Goal: Navigation & Orientation: Find specific page/section

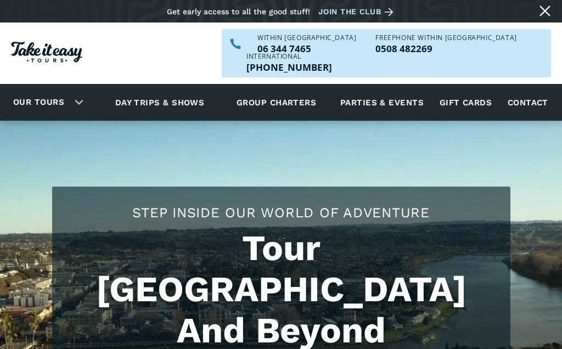
click at [71, 90] on link "Our tours" at bounding box center [39, 103] width 68 height 26
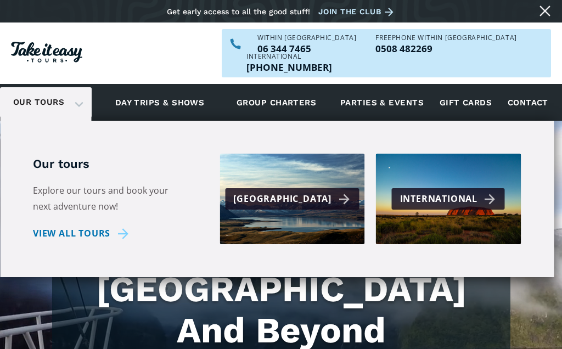
click at [525, 87] on link "Contact" at bounding box center [529, 102] width 52 height 30
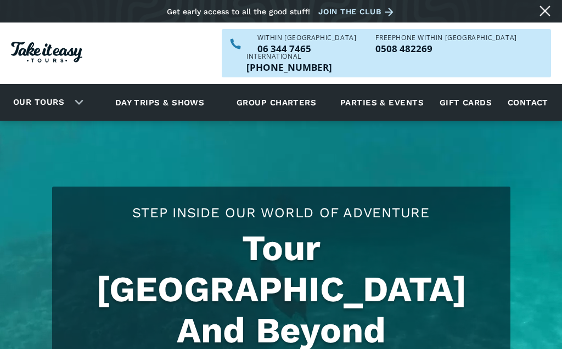
click at [176, 87] on link "Day trips & shows" at bounding box center [160, 102] width 117 height 30
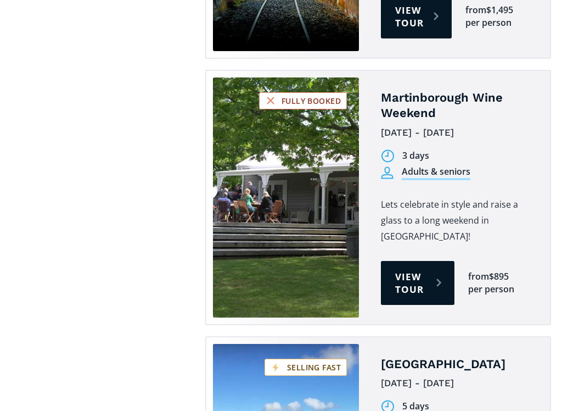
scroll to position [3224, 0]
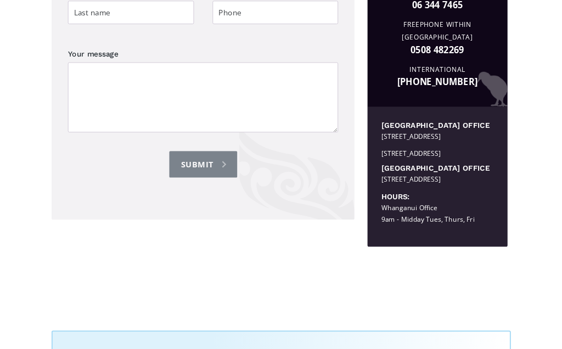
scroll to position [1158, 0]
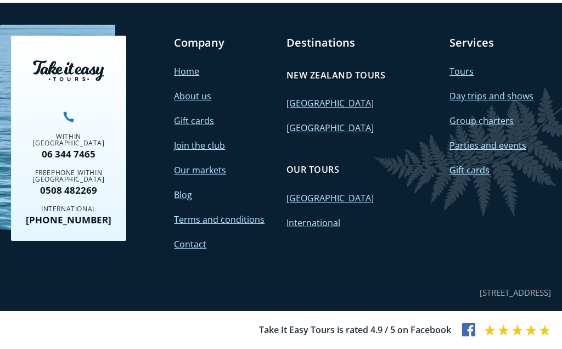
click at [473, 334] on img at bounding box center [468, 329] width 13 height 13
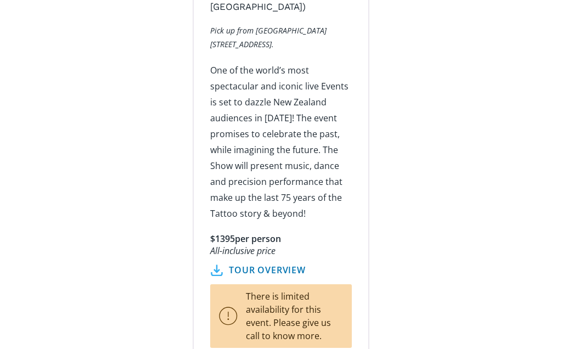
scroll to position [2055, 0]
